Goal: Transaction & Acquisition: Purchase product/service

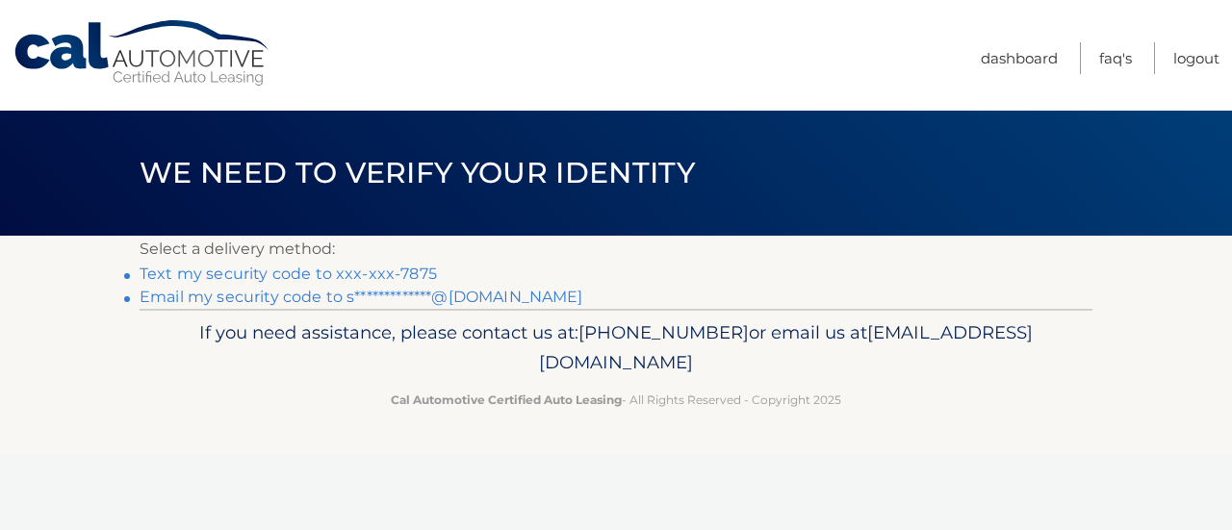
click at [382, 270] on link "Text my security code to xxx-xxx-7875" at bounding box center [288, 274] width 297 height 18
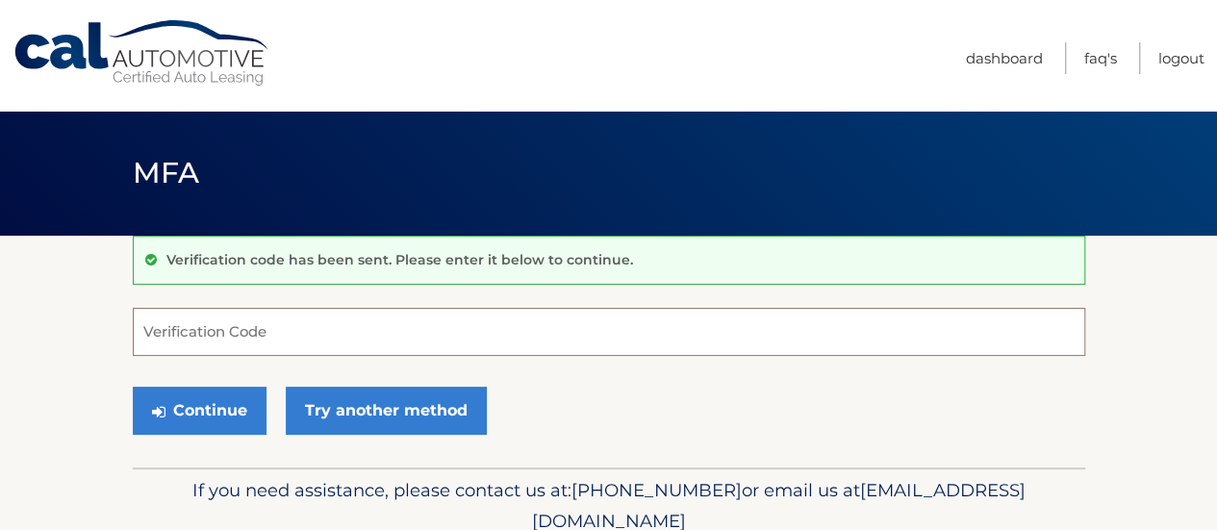
click at [295, 343] on input "Verification Code" at bounding box center [609, 332] width 953 height 48
type input "853338"
click at [133, 387] on button "Continue" at bounding box center [200, 411] width 134 height 48
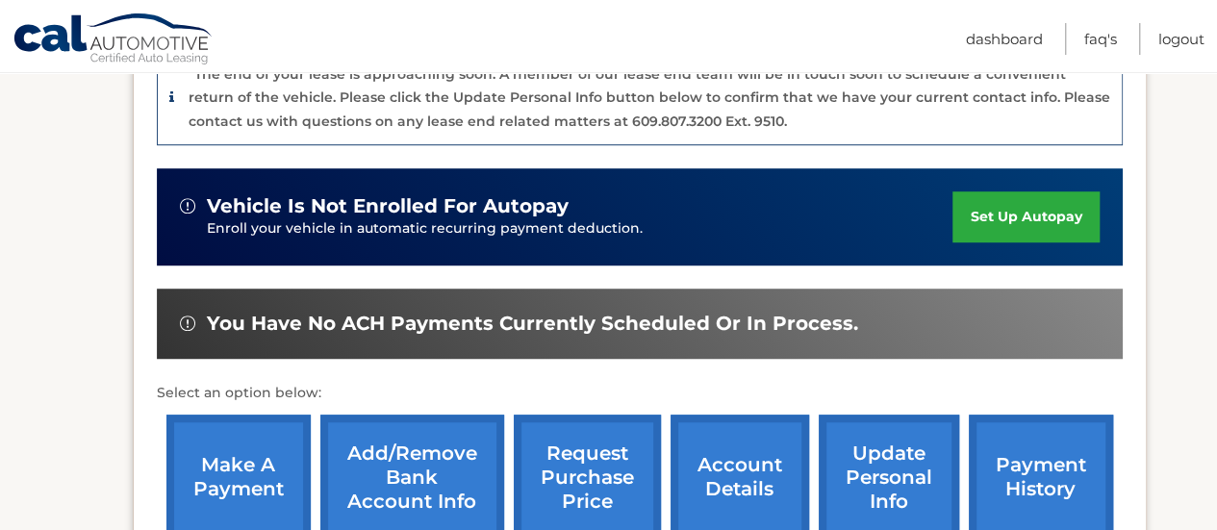
scroll to position [647, 0]
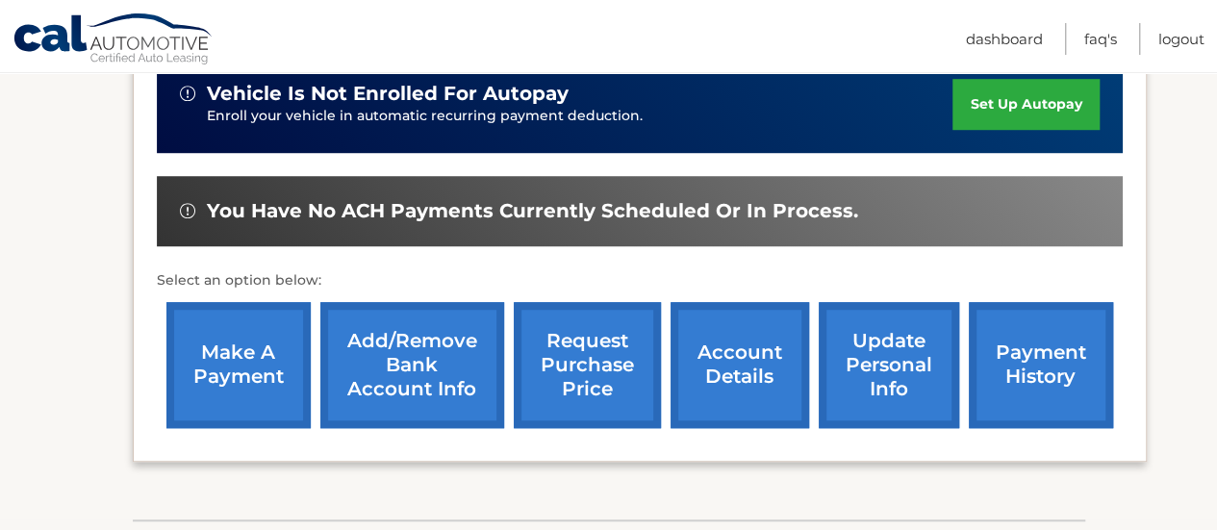
click at [247, 357] on link "make a payment" at bounding box center [238, 365] width 144 height 126
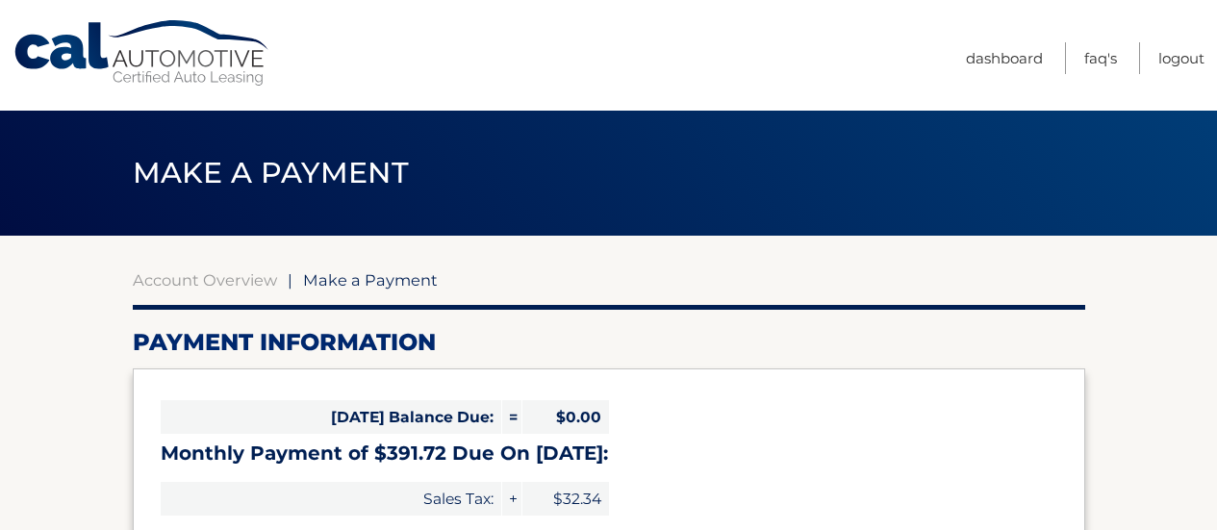
select select "Nzk5ZGIwNTUtMzlhNC00MzVlLTgyZGUtYWY5MThhYTEwYzEy"
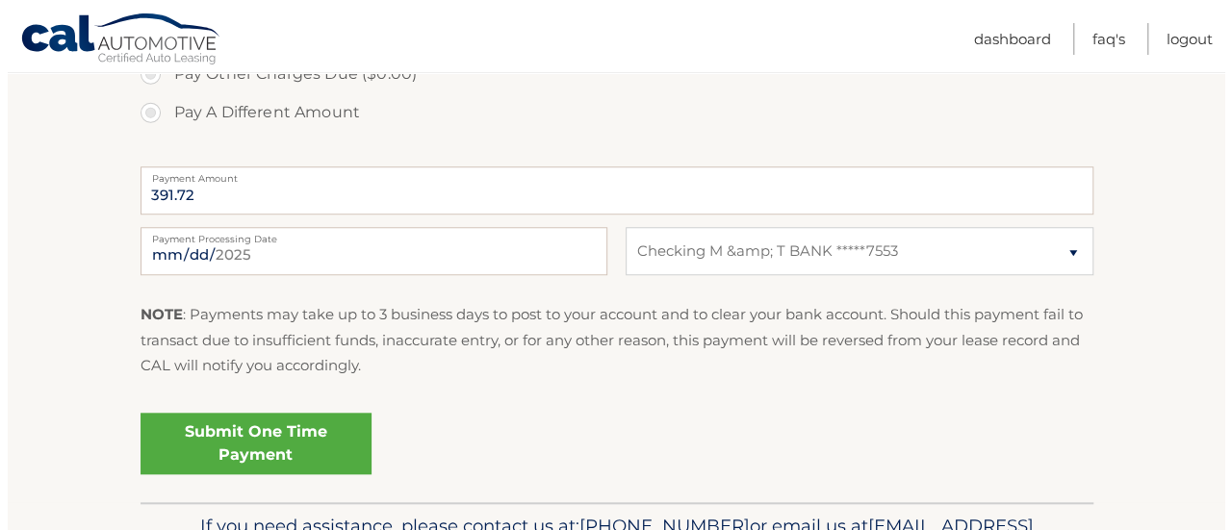
scroll to position [728, 0]
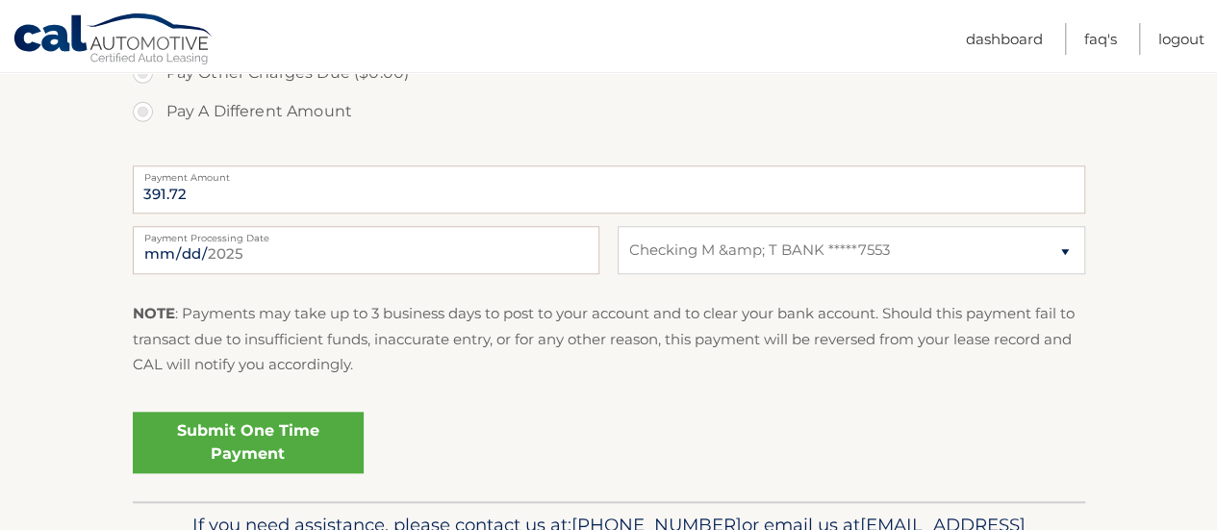
click at [260, 432] on link "Submit One Time Payment" at bounding box center [248, 443] width 231 height 62
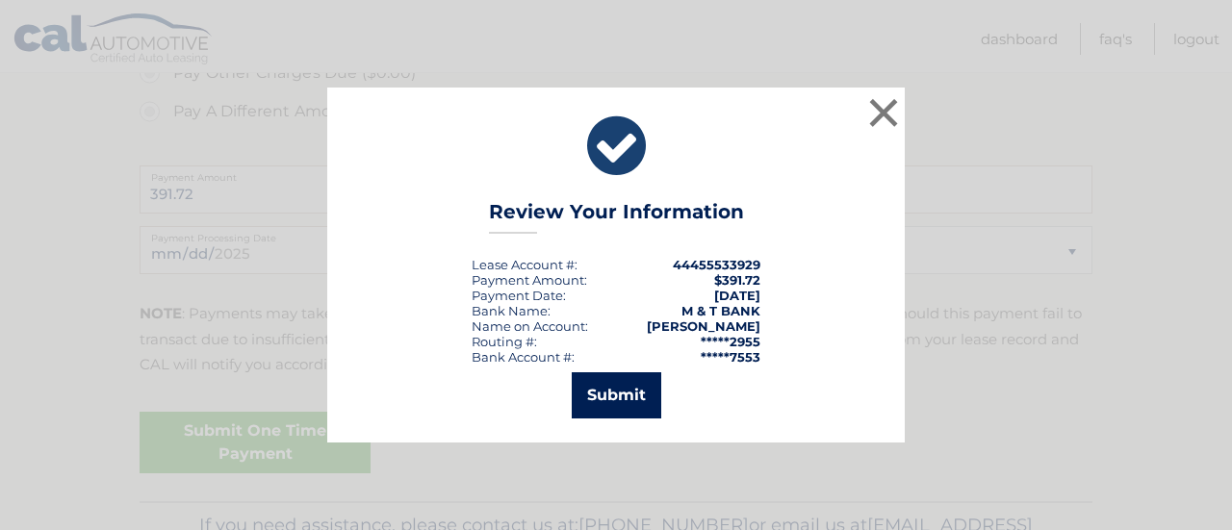
click at [597, 411] on button "Submit" at bounding box center [617, 395] width 90 height 46
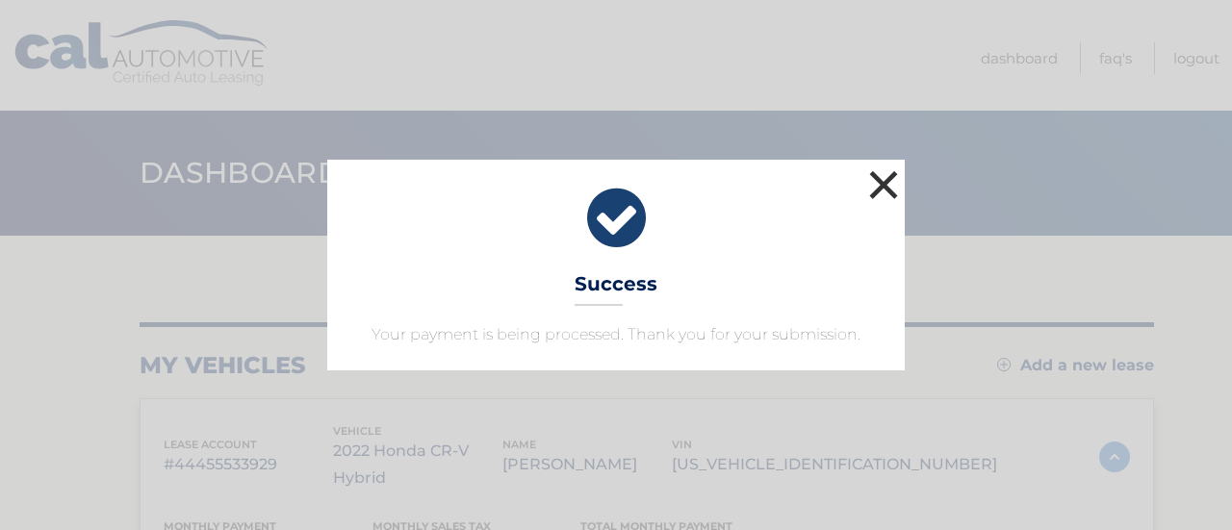
click at [884, 190] on button "×" at bounding box center [883, 185] width 38 height 38
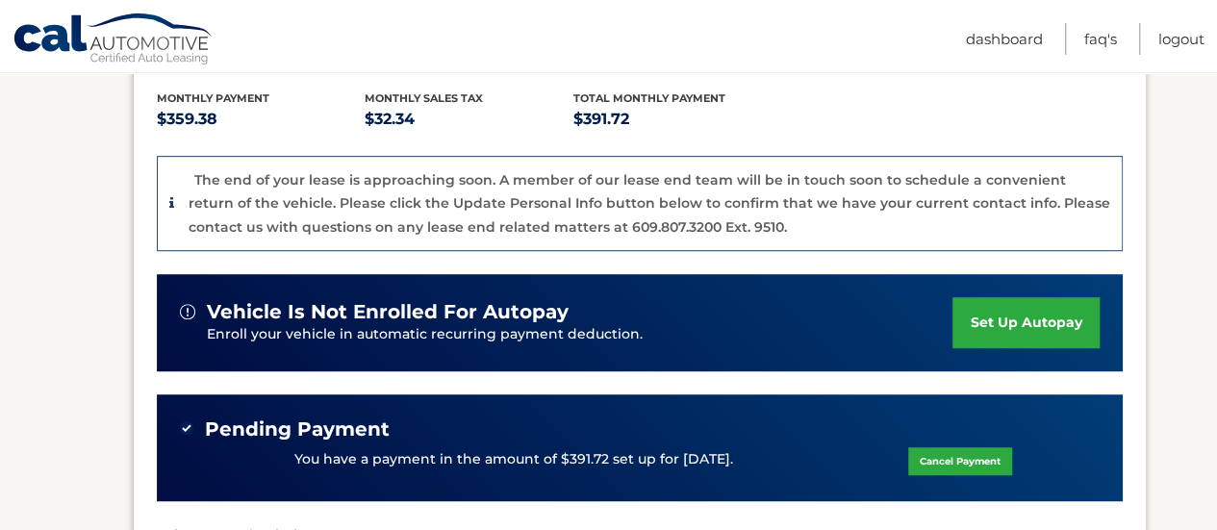
scroll to position [789, 0]
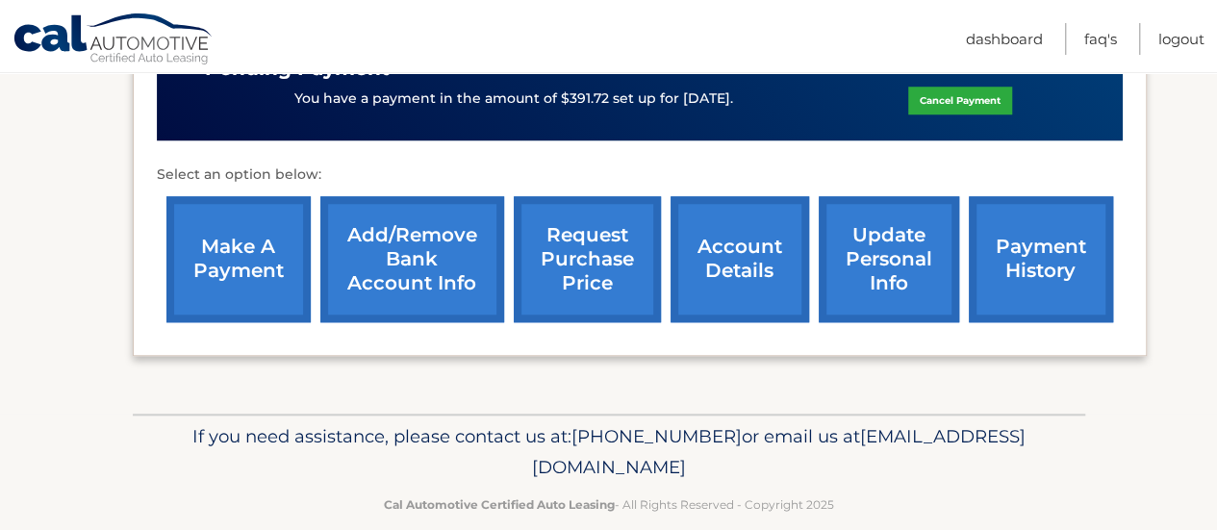
click at [719, 230] on link "account details" at bounding box center [740, 259] width 139 height 126
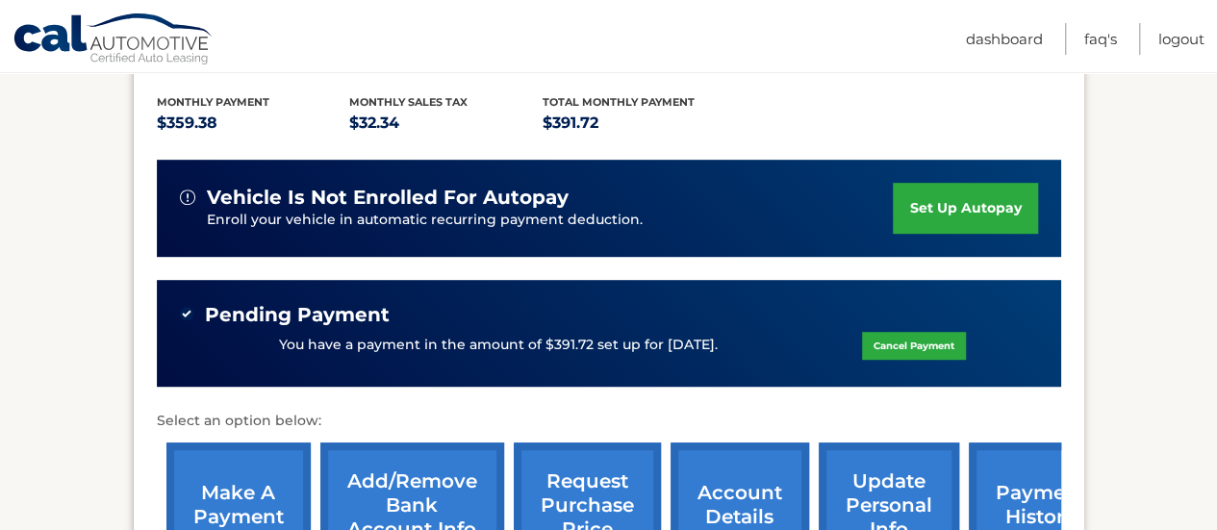
scroll to position [450, 0]
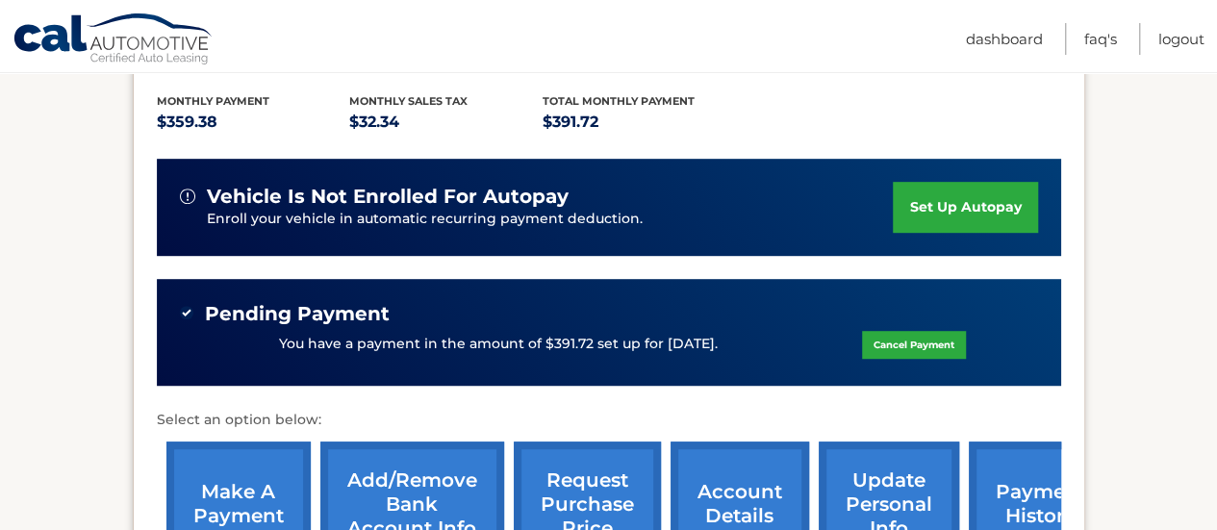
click at [1026, 470] on link "payment history" at bounding box center [1041, 505] width 144 height 126
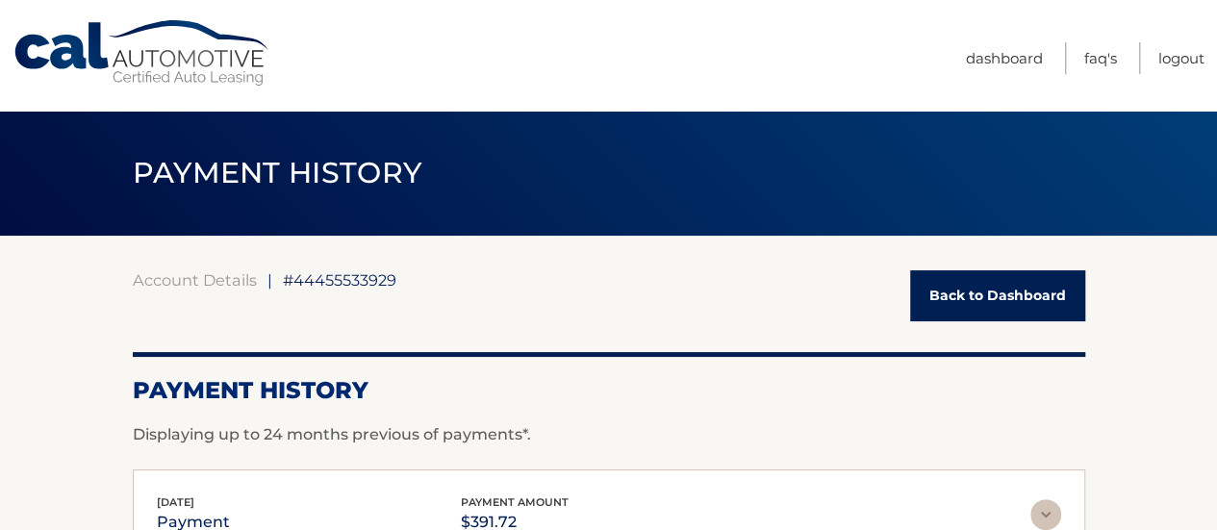
click at [985, 286] on link "Back to Dashboard" at bounding box center [997, 295] width 175 height 51
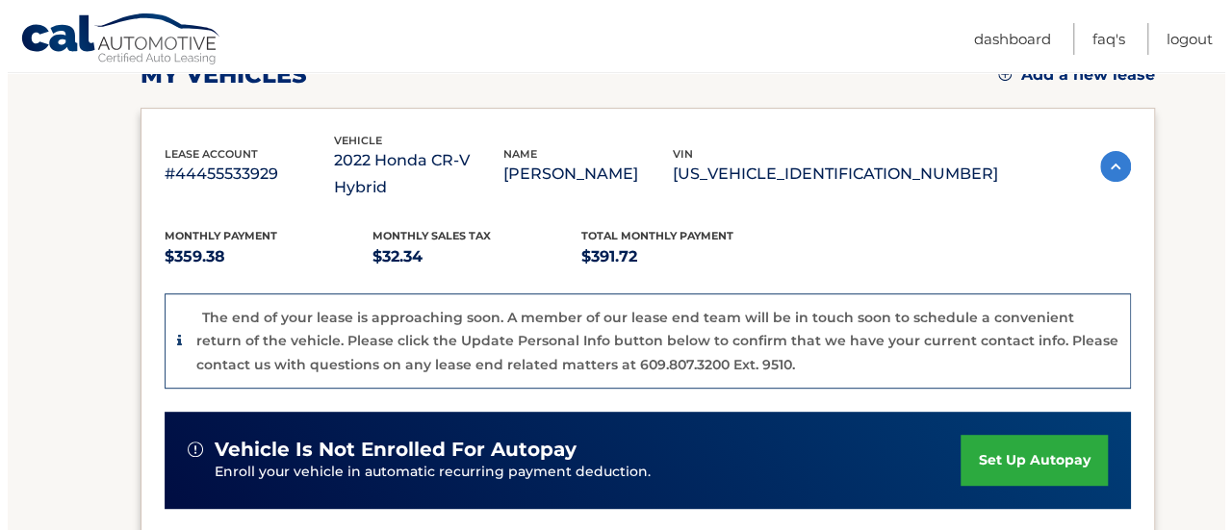
scroll to position [699, 0]
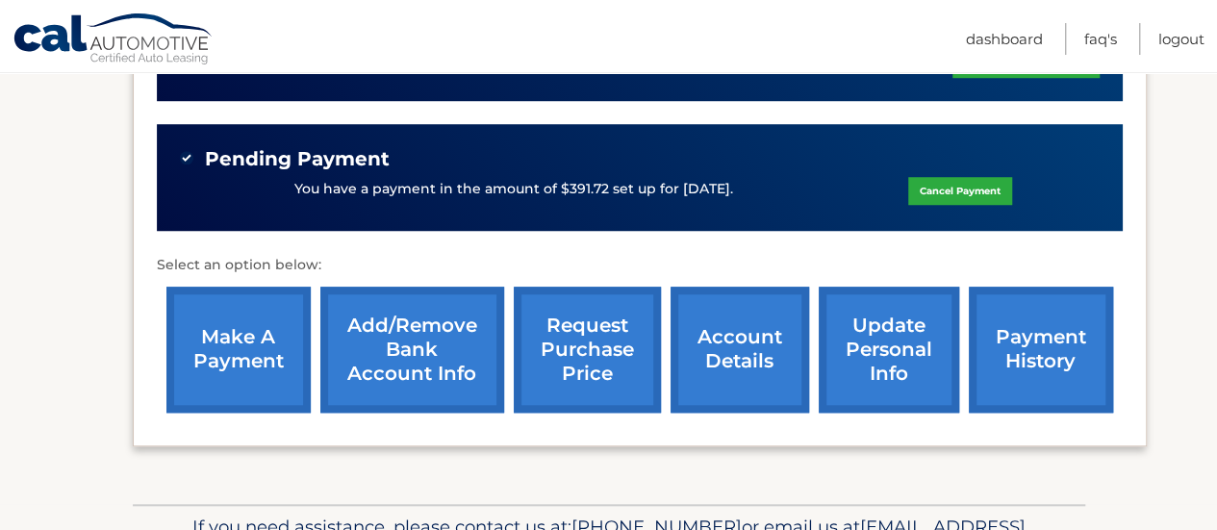
click at [556, 321] on link "request purchase price" at bounding box center [587, 350] width 147 height 126
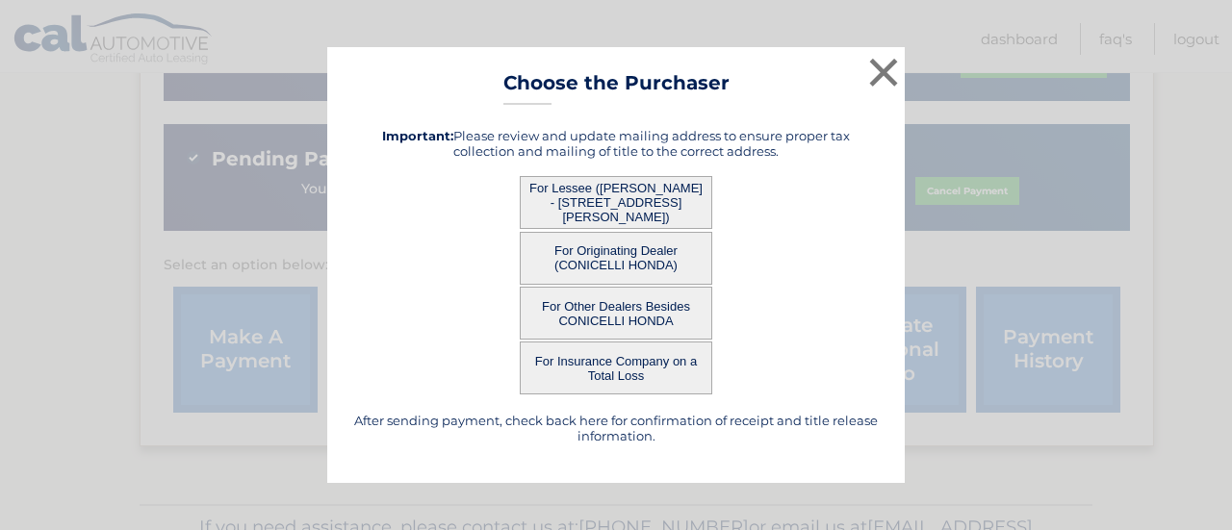
click at [624, 189] on button "For Lessee ([PERSON_NAME] - [STREET_ADDRESS][PERSON_NAME])" at bounding box center [616, 202] width 192 height 53
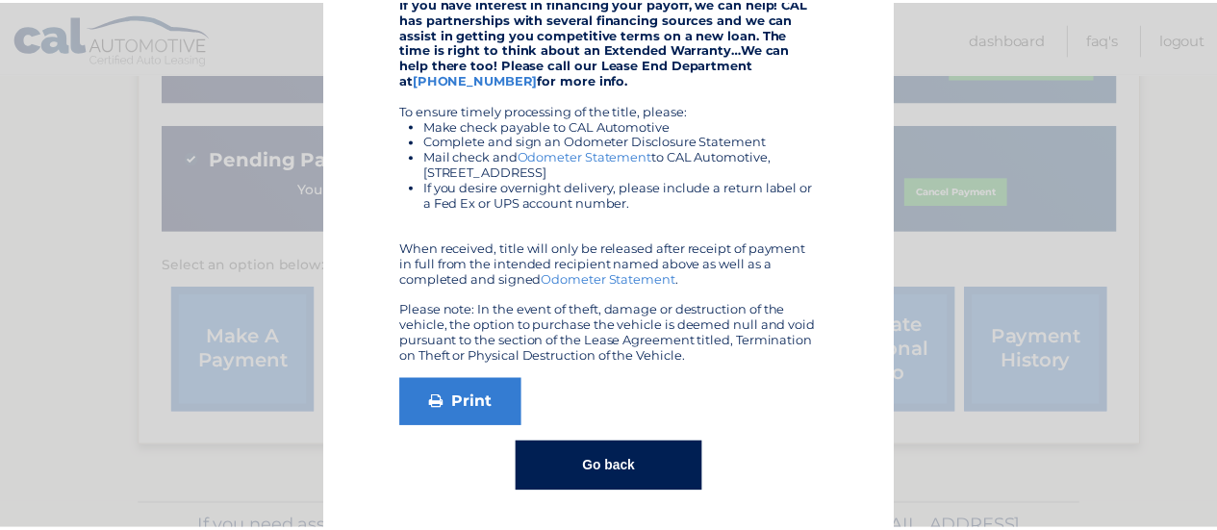
scroll to position [0, 0]
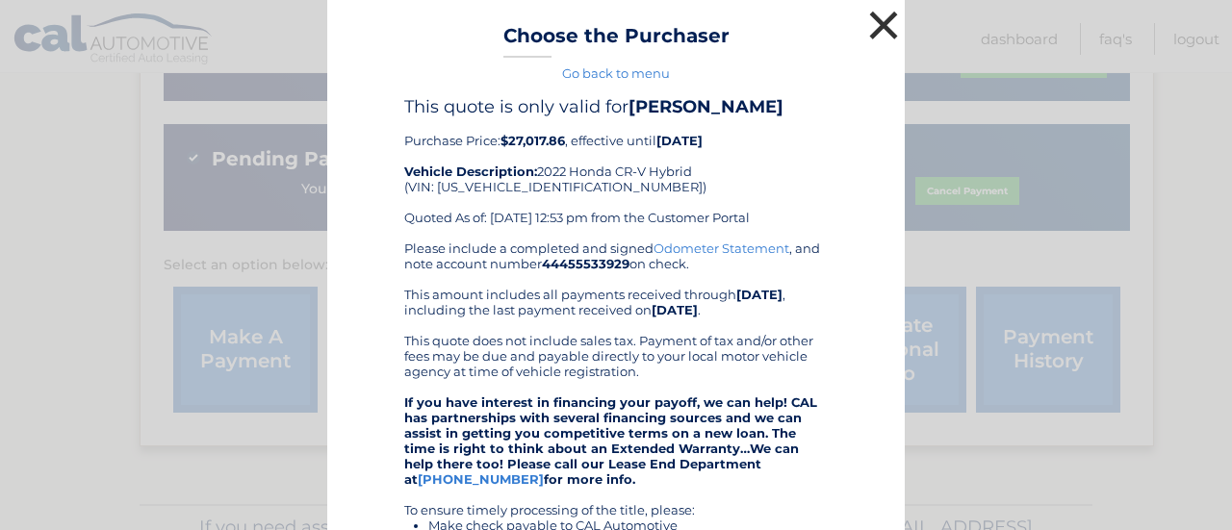
click at [875, 19] on button "×" at bounding box center [883, 25] width 38 height 38
